Goal: Navigation & Orientation: Find specific page/section

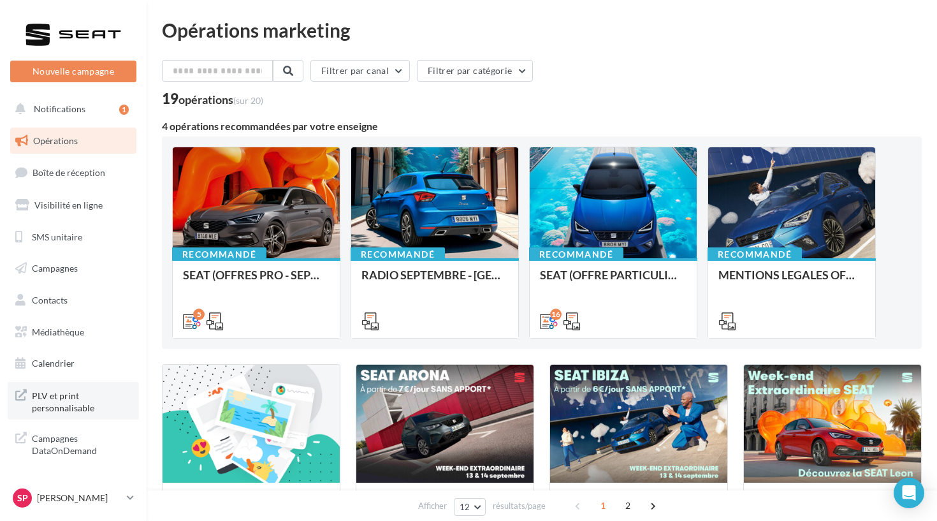
click at [112, 393] on span "PLV et print personnalisable" at bounding box center [81, 400] width 99 height 27
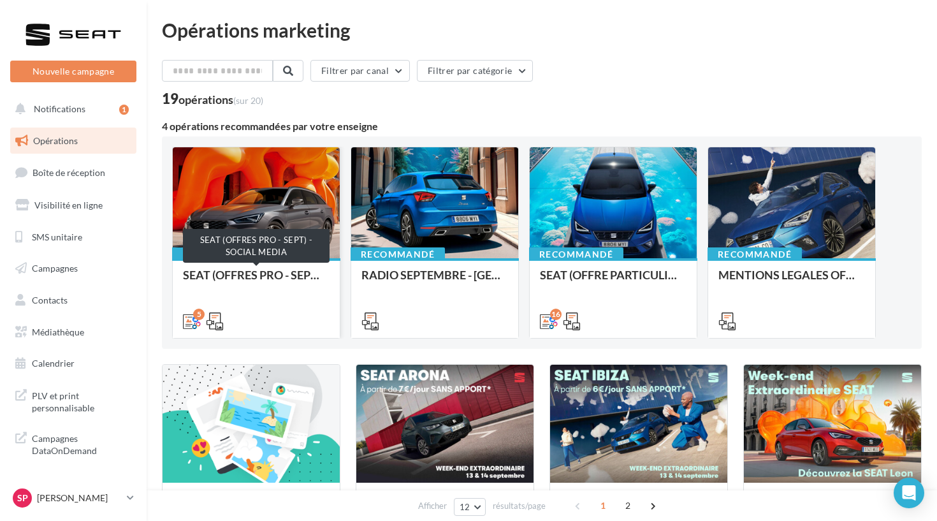
click at [221, 270] on div "SEAT (OFFRES PRO - SEPT) - SOCIAL MEDIA" at bounding box center [256, 281] width 147 height 26
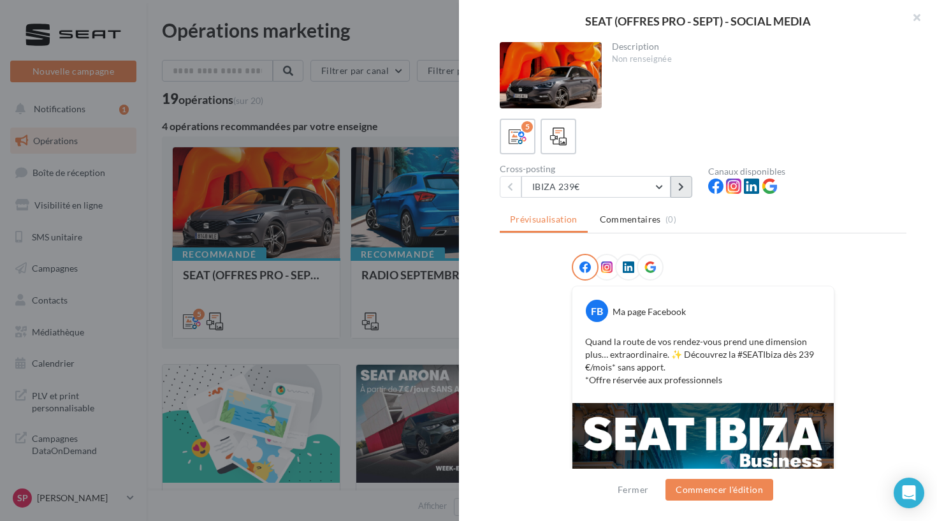
click at [686, 189] on button at bounding box center [682, 187] width 22 height 22
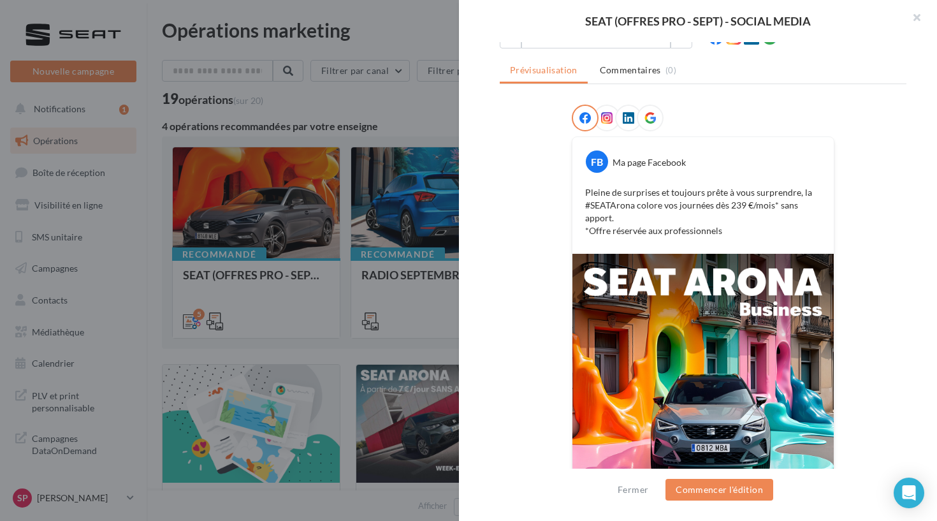
scroll to position [75, 0]
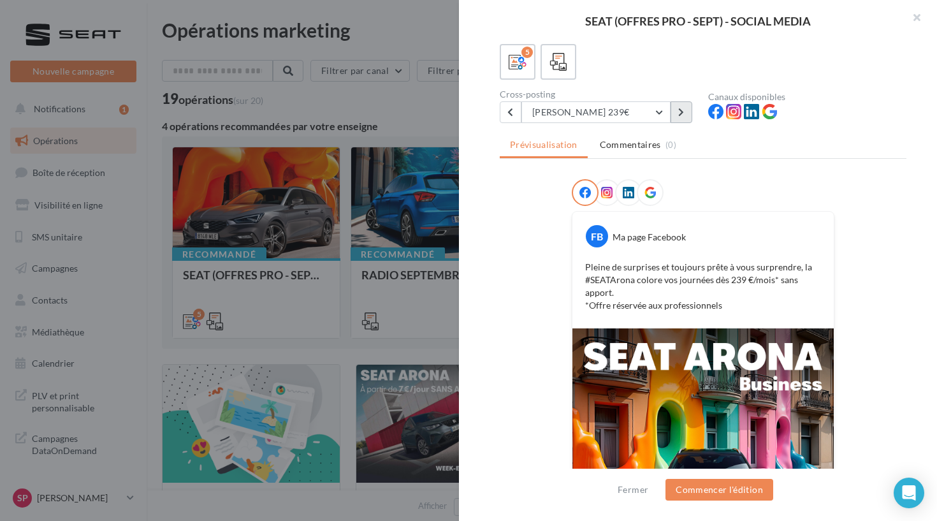
click at [682, 118] on button at bounding box center [682, 112] width 22 height 22
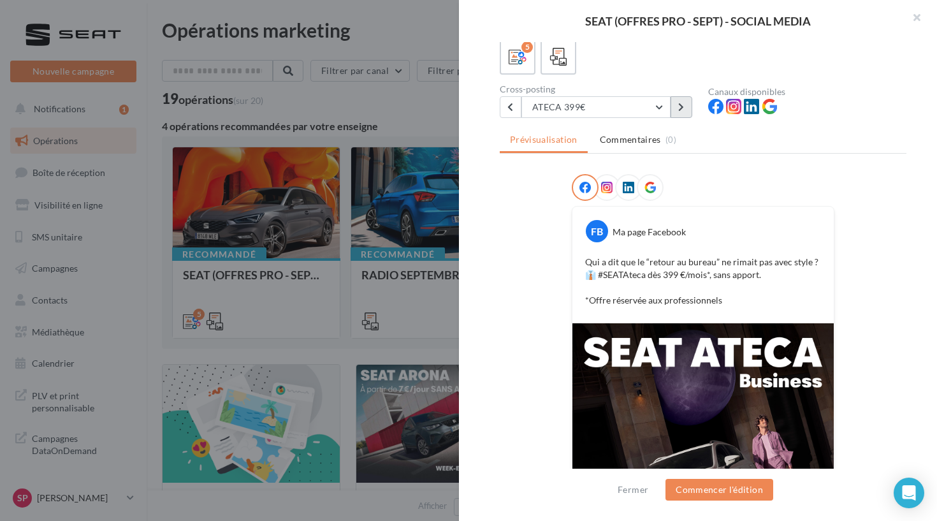
scroll to position [83, 0]
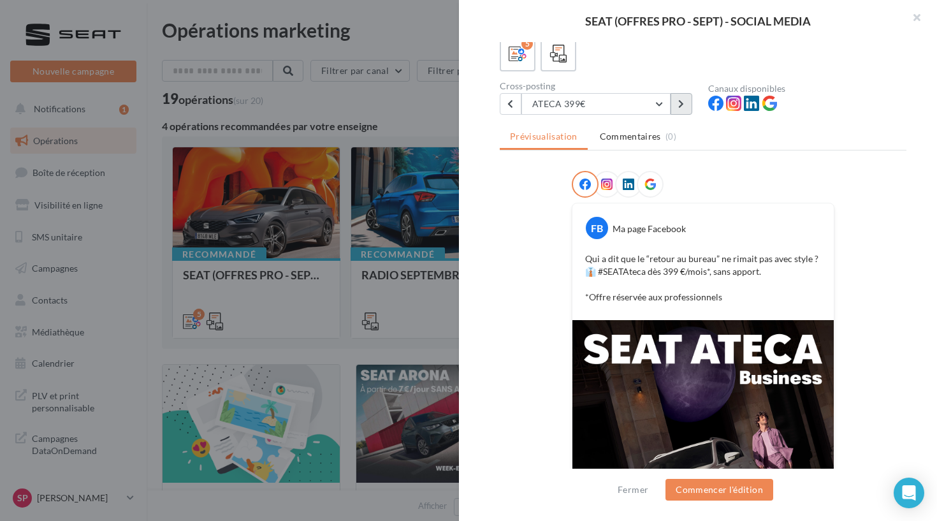
click at [685, 101] on button at bounding box center [682, 104] width 22 height 22
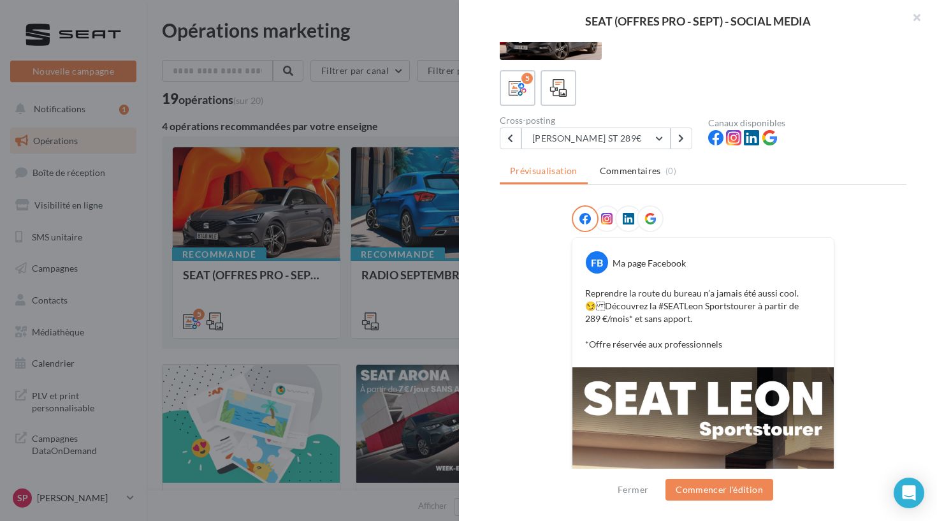
scroll to position [6, 0]
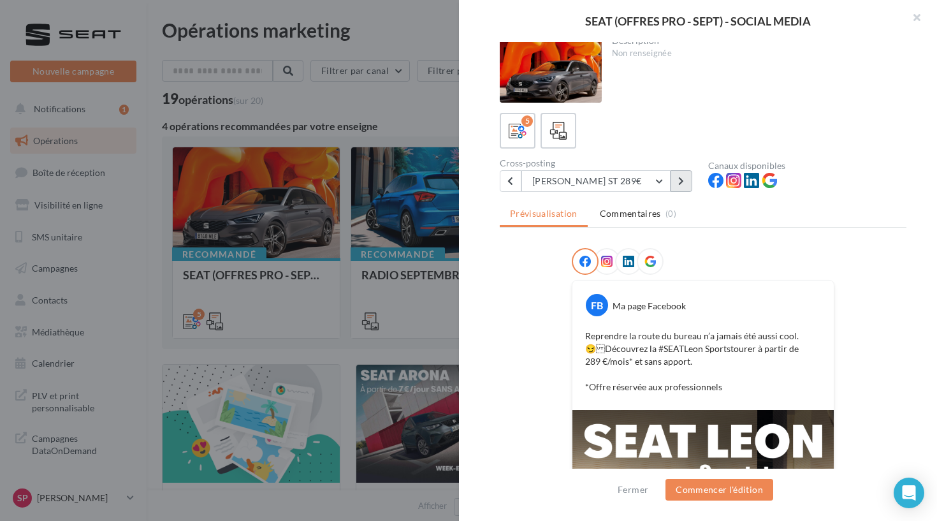
click at [679, 180] on icon at bounding box center [681, 181] width 6 height 9
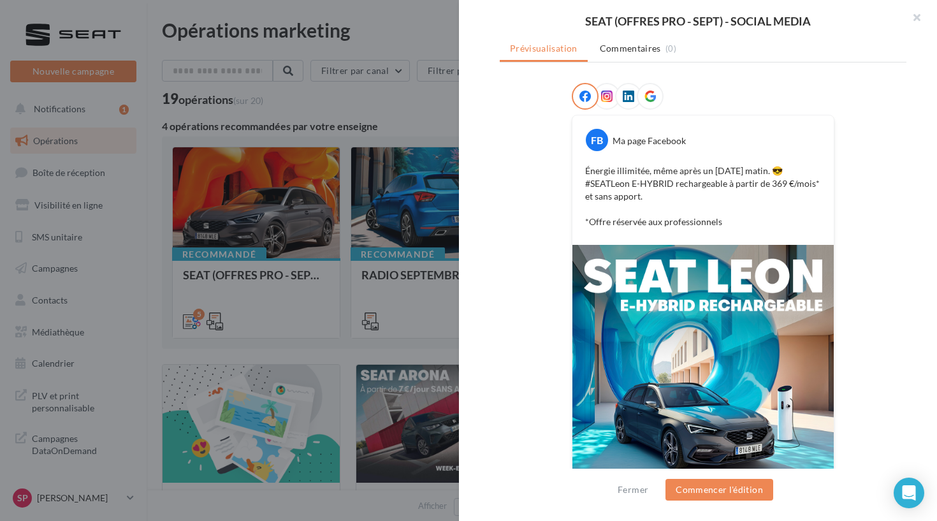
scroll to position [113, 0]
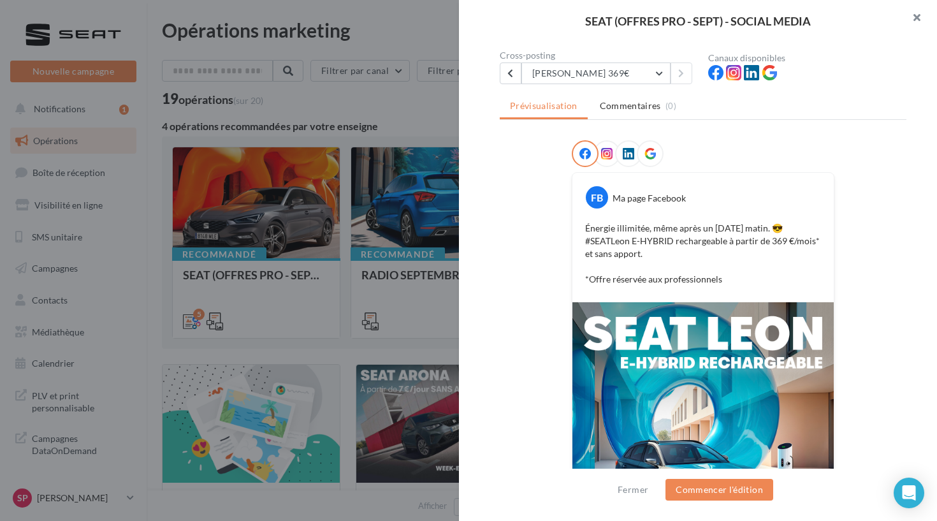
click at [907, 22] on button "button" at bounding box center [911, 19] width 51 height 38
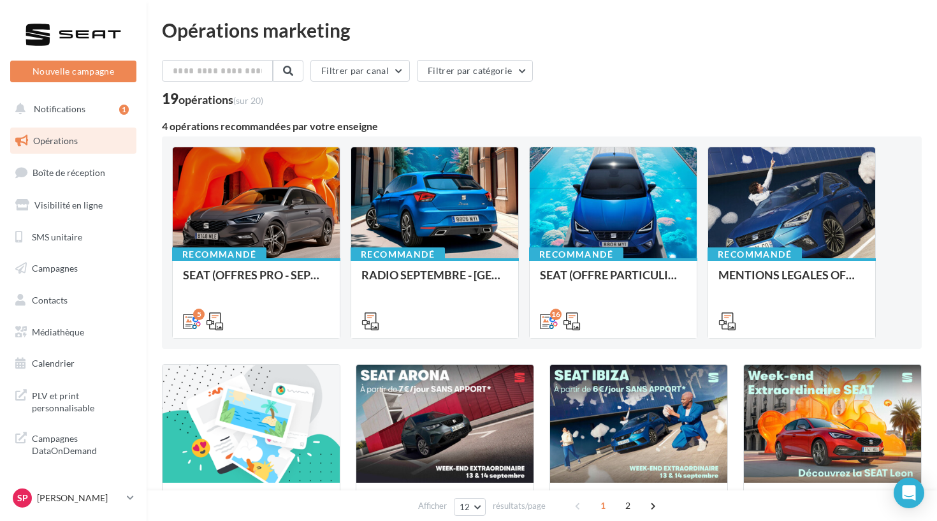
scroll to position [0, 0]
click at [118, 118] on button "Notifications 1" at bounding box center [71, 109] width 126 height 27
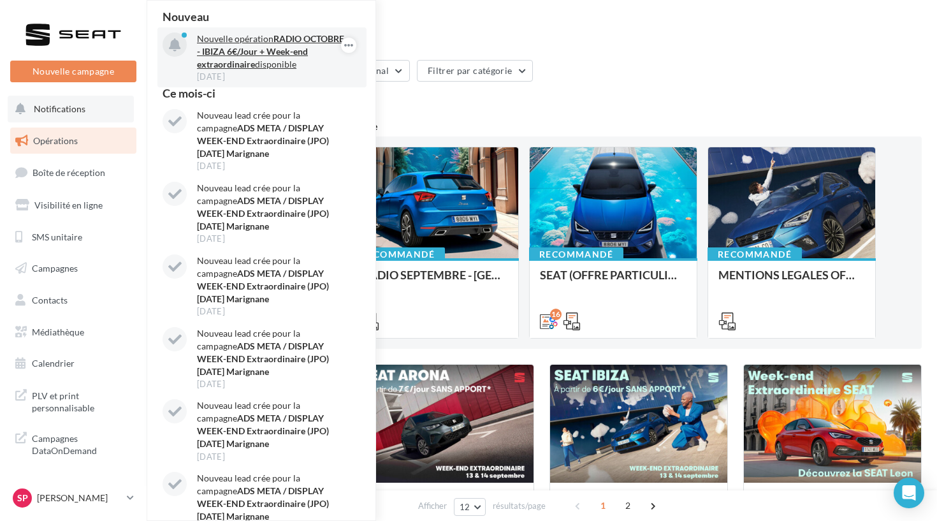
click at [303, 62] on p "Nouvelle opération RADIO OCTOBRE - IBIZA 6€/Jour + Week-end extraordinaire disp…" at bounding box center [271, 52] width 148 height 38
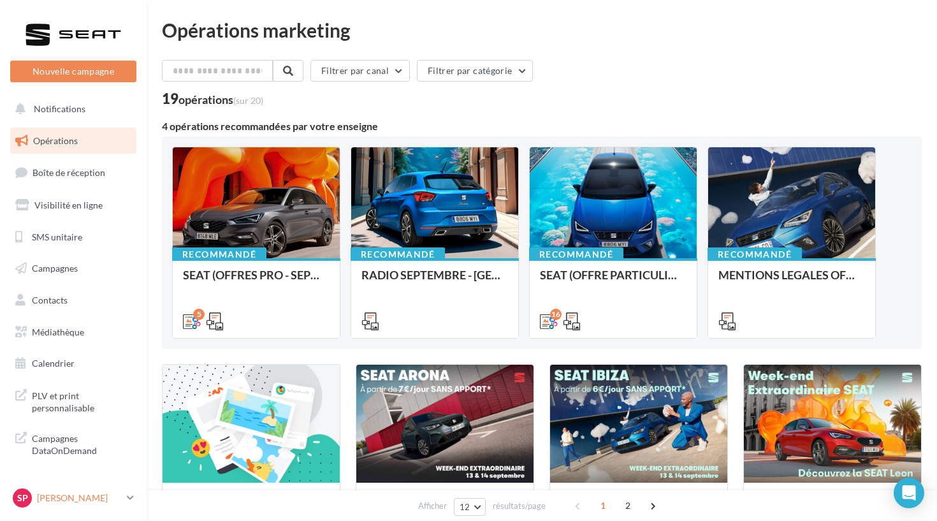
click at [102, 495] on p "[PERSON_NAME]" at bounding box center [79, 498] width 85 height 13
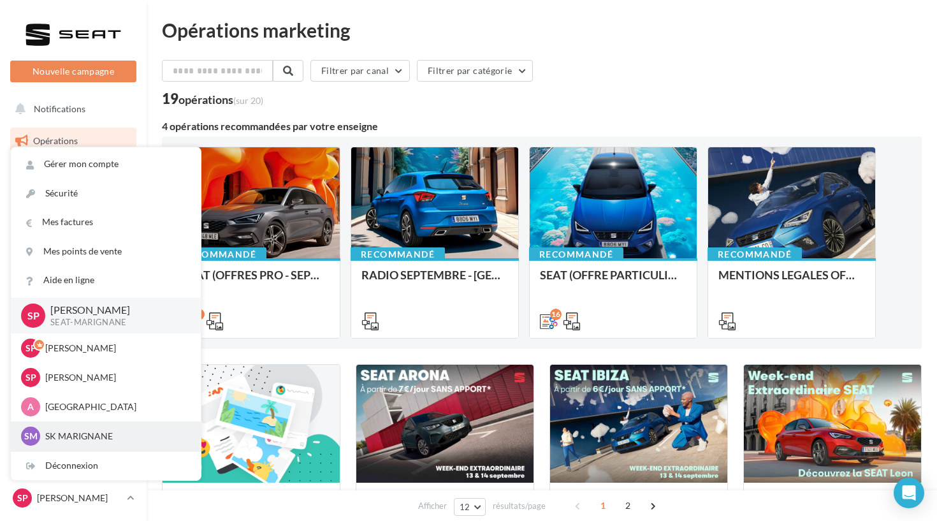
click at [100, 427] on div "SM SK MARIGNANE sk-mari-coz" at bounding box center [106, 436] width 170 height 19
